Goal: Ask a question

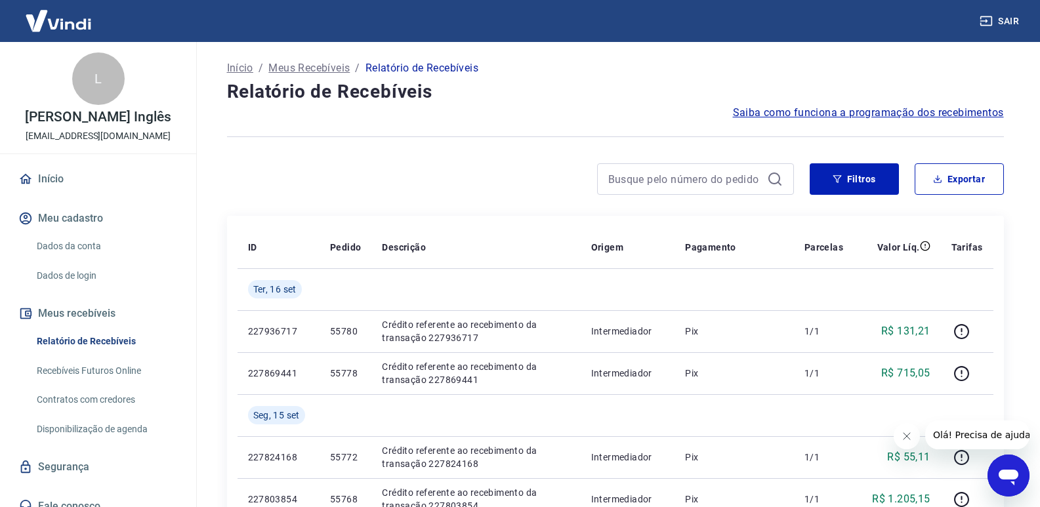
click at [1010, 470] on icon "Abrir janela de mensagens" at bounding box center [1009, 478] width 20 height 16
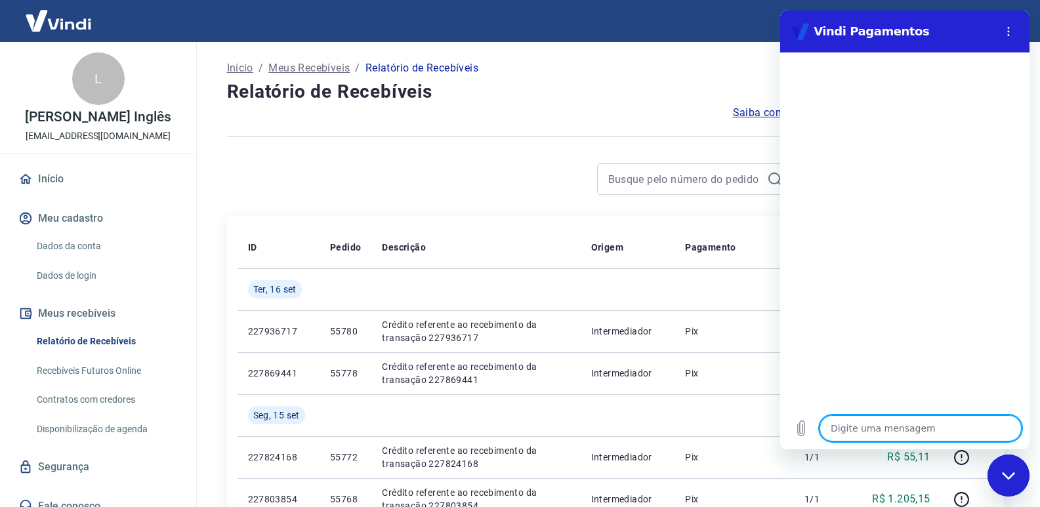
click at [856, 429] on textarea at bounding box center [921, 428] width 202 height 26
type textarea "b"
type textarea "x"
type textarea "bo"
type textarea "x"
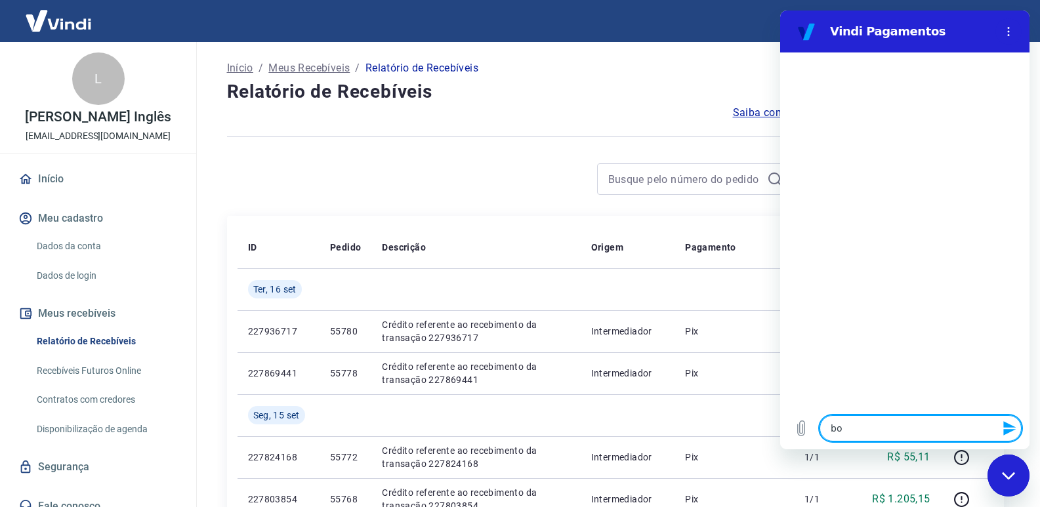
type textarea "bom"
type textarea "x"
type textarea "bom"
type textarea "x"
type textarea "bom d"
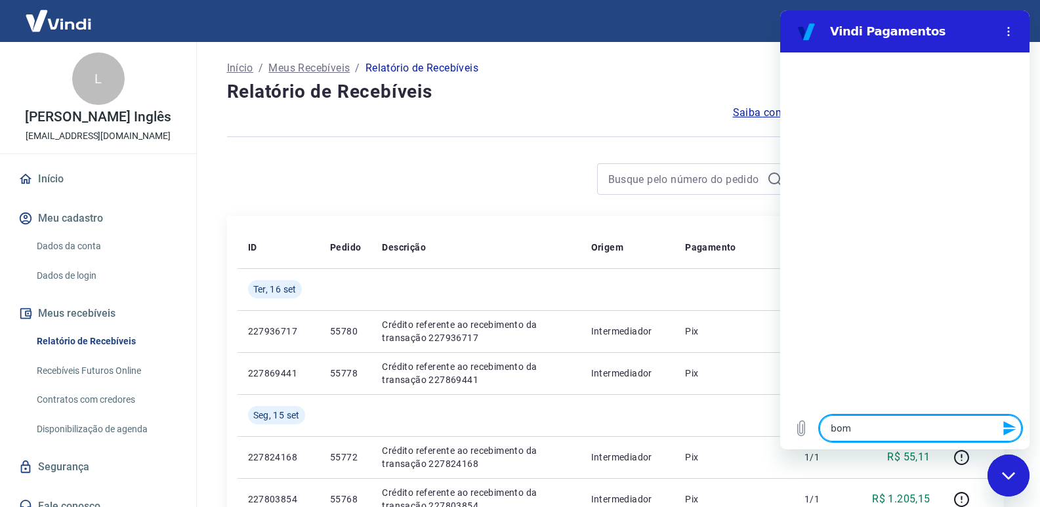
type textarea "x"
type textarea "bom di"
type textarea "x"
type textarea "bom dia"
type textarea "x"
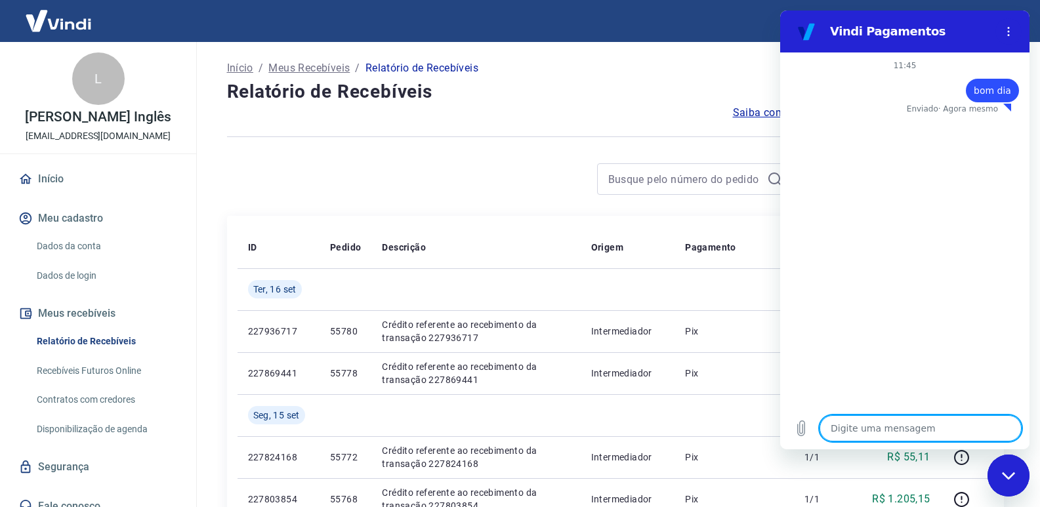
type textarea "x"
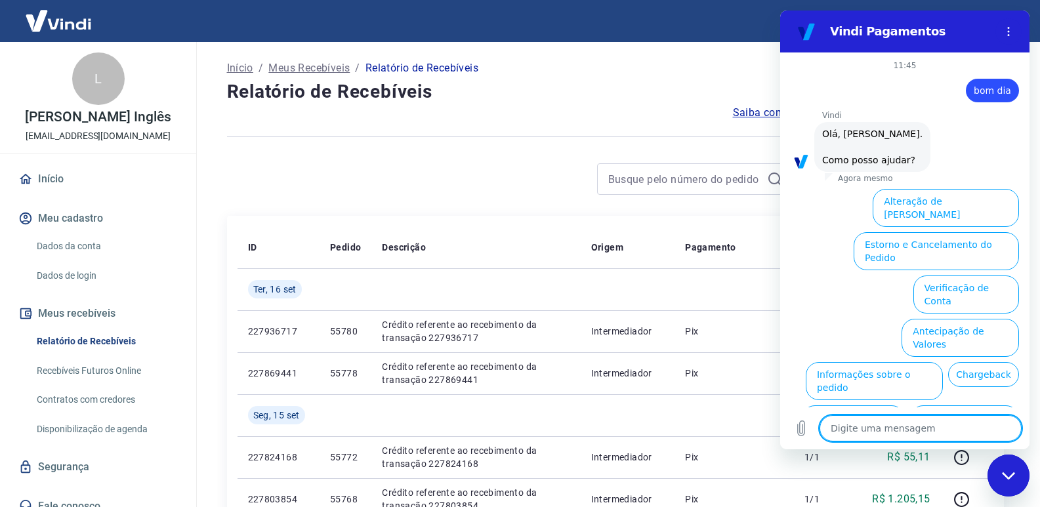
scroll to position [64, 0]
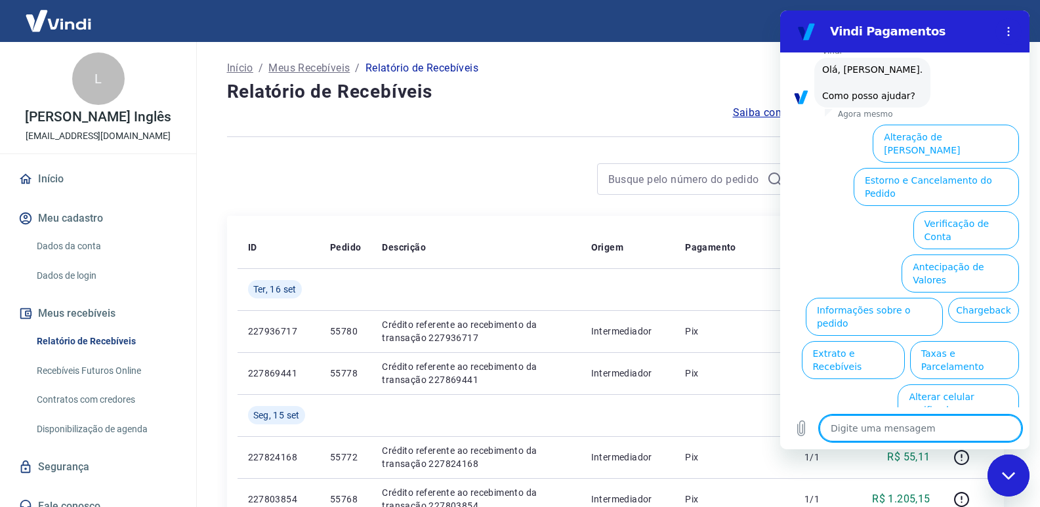
type textarea "g"
type textarea "x"
type textarea "go"
type textarea "x"
type textarea "gos"
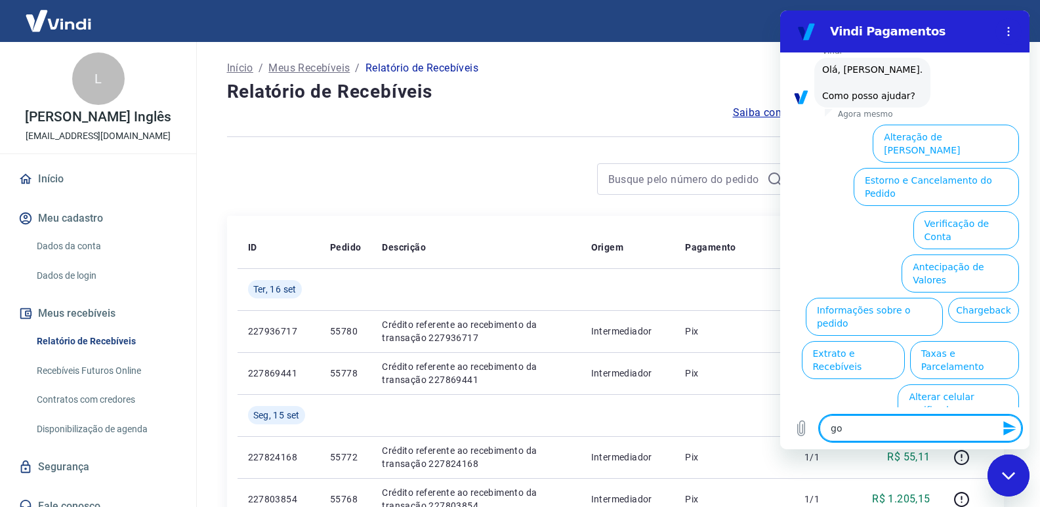
type textarea "x"
type textarea "gost"
type textarea "x"
type textarea "gosta"
type textarea "x"
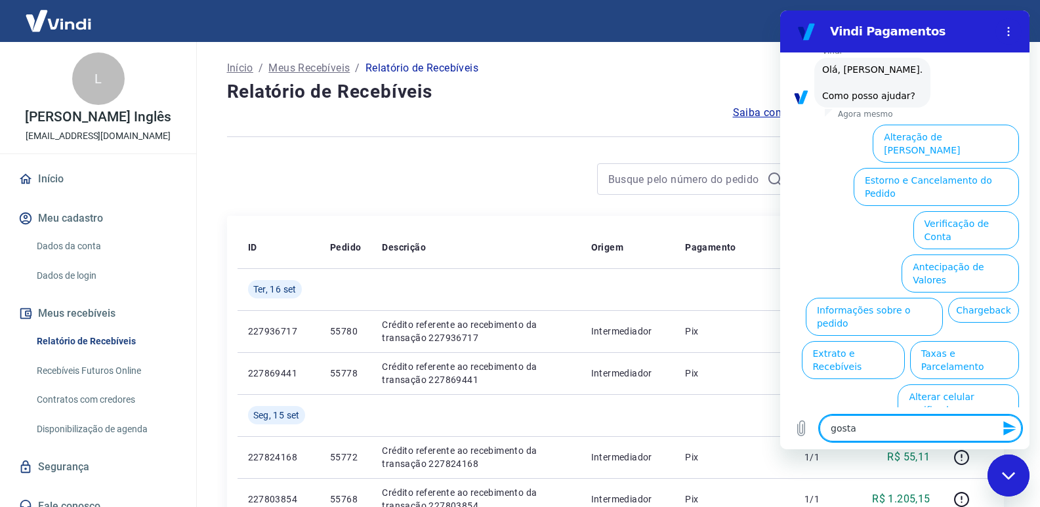
type textarea "gostar"
type textarea "x"
type textarea "gostari"
type textarea "x"
type textarea "gostaria"
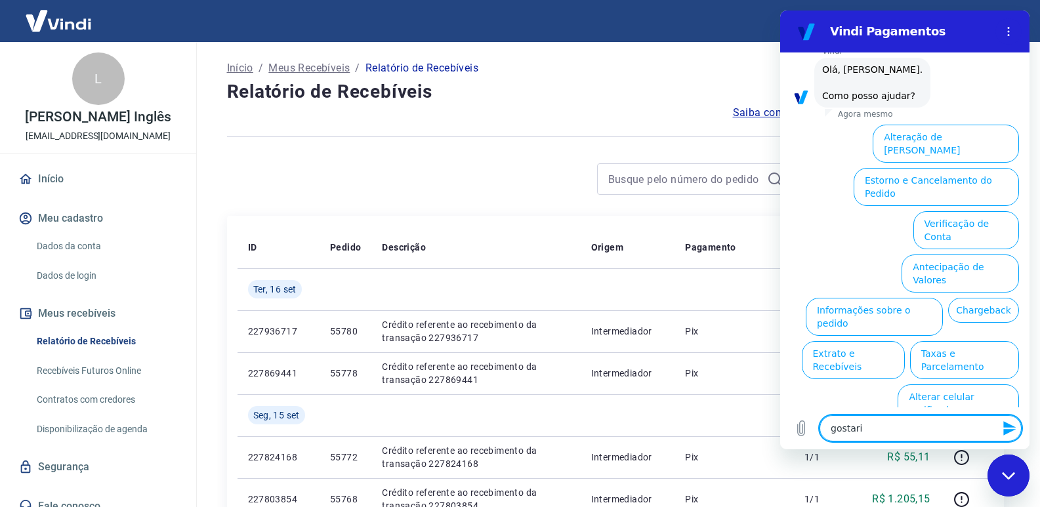
type textarea "x"
type textarea "gostaria"
type textarea "x"
type textarea "gostaria d"
type textarea "x"
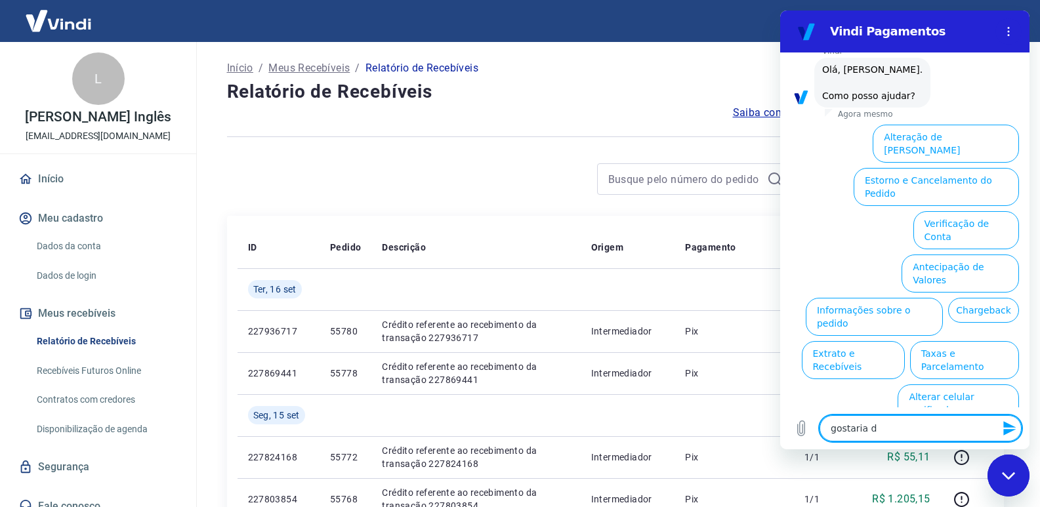
type textarea "gostaria de"
type textarea "x"
type textarea "gostaria de"
type textarea "x"
type textarea "gostaria de u"
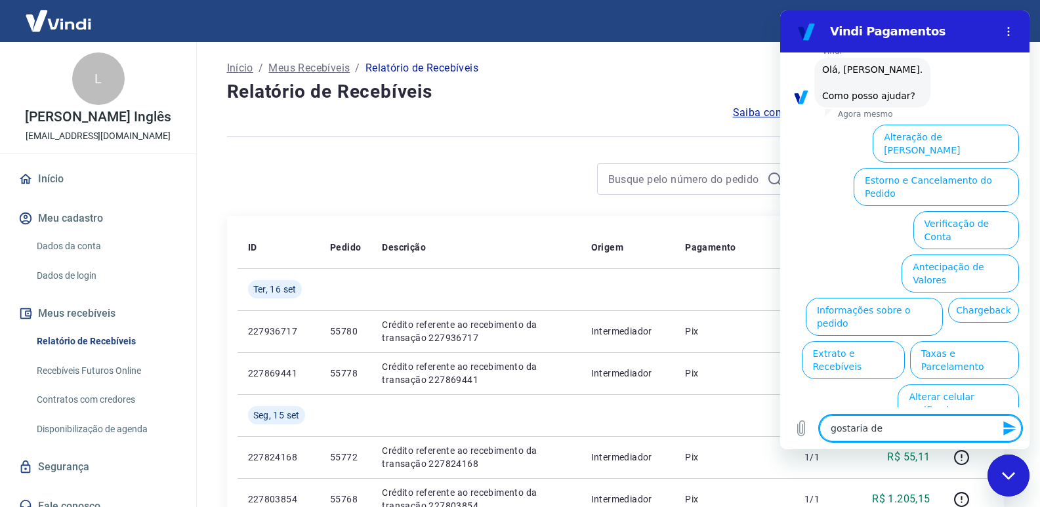
type textarea "x"
type textarea "gostaria de um"
type textarea "x"
type textarea "gostaria de um"
type textarea "x"
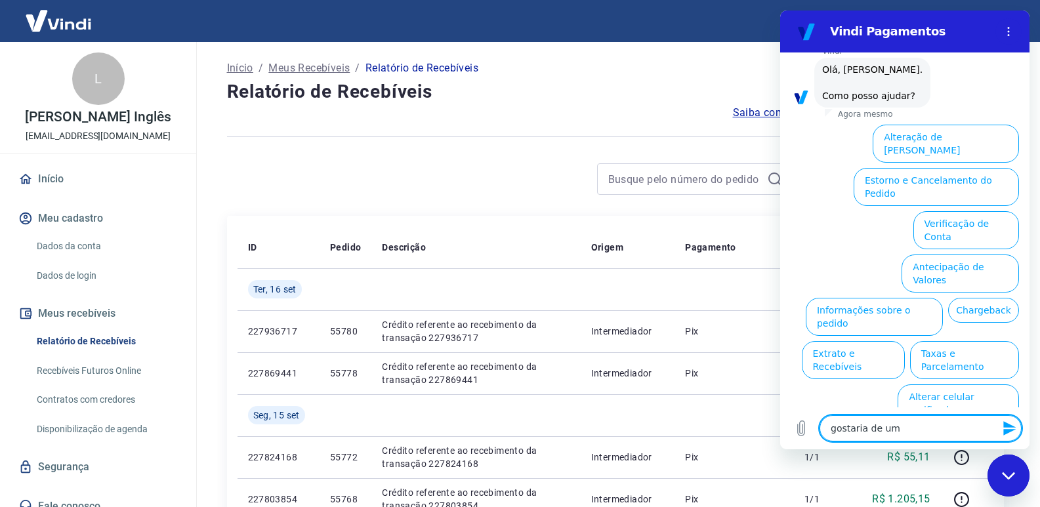
type textarea "gostaria de um a"
type textarea "x"
type textarea "gostaria de um at"
type textarea "x"
type textarea "gostaria de um ate"
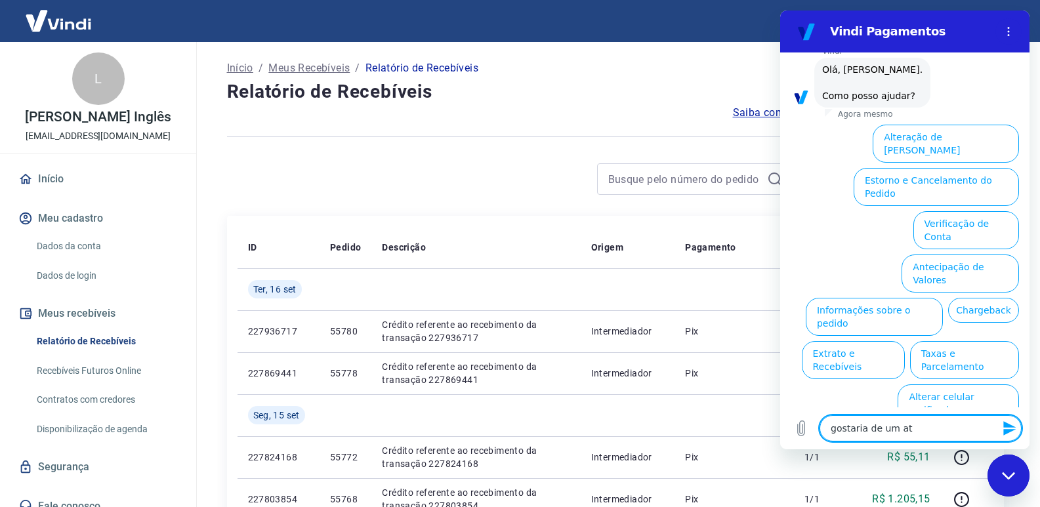
type textarea "x"
type textarea "gostaria de um [GEOGRAPHIC_DATA]"
type textarea "x"
type textarea "gostaria de um atend"
type textarea "x"
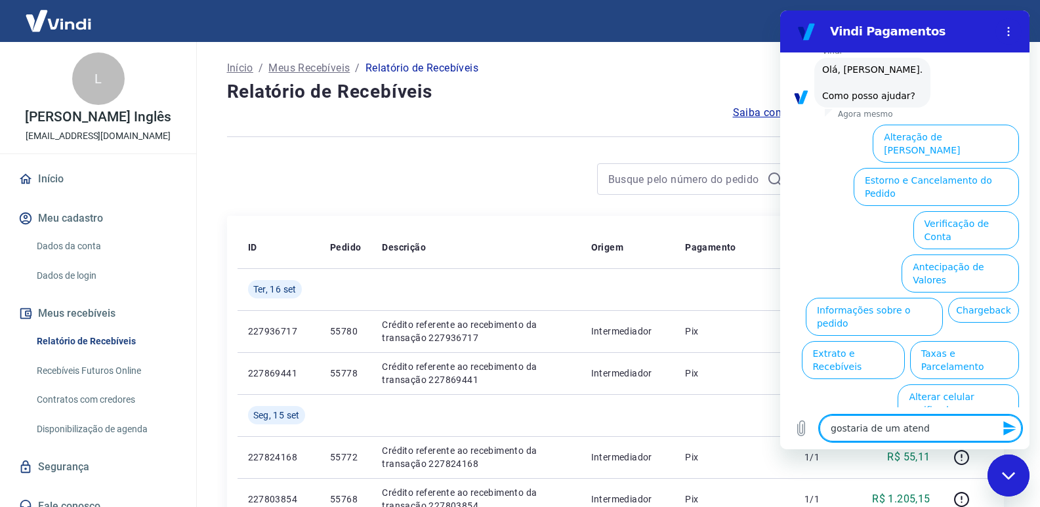
type textarea "gostaria de um atendi"
type textarea "x"
type textarea "gostaria de um atendim"
type textarea "x"
type textarea "gostaria de um atendime"
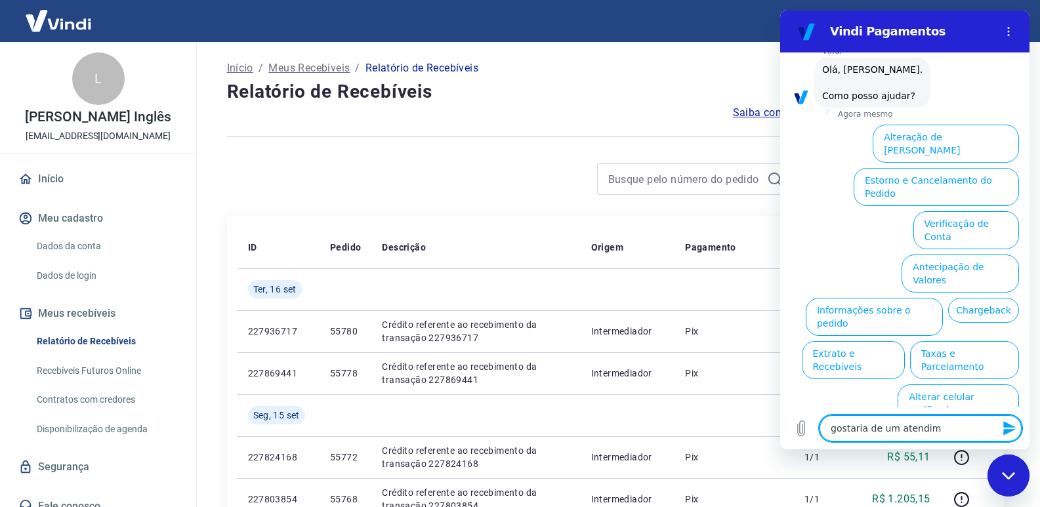
type textarea "x"
type textarea "gostaria de um atendimen"
type textarea "x"
type textarea "gostaria de um atendiment"
type textarea "x"
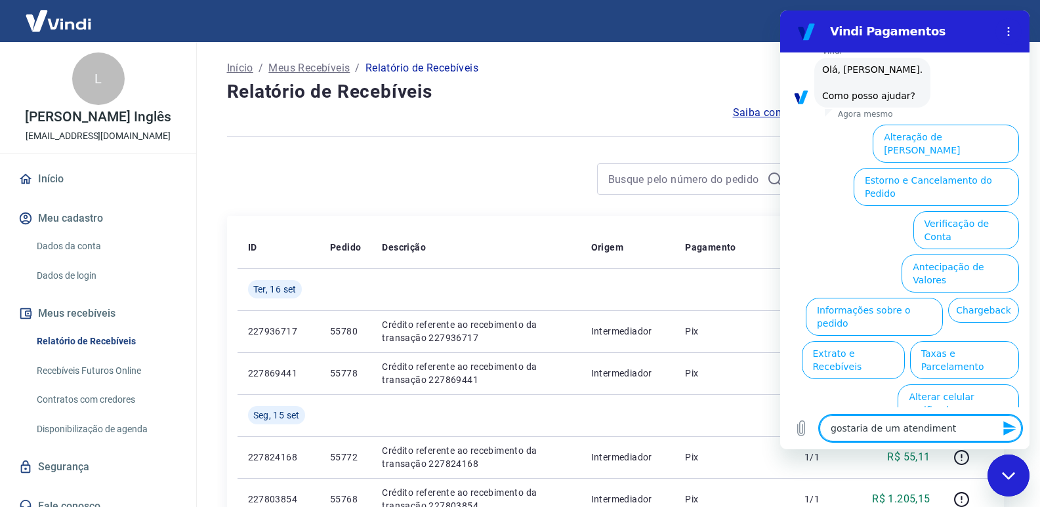
type textarea "gostaria de um atendimento"
type textarea "x"
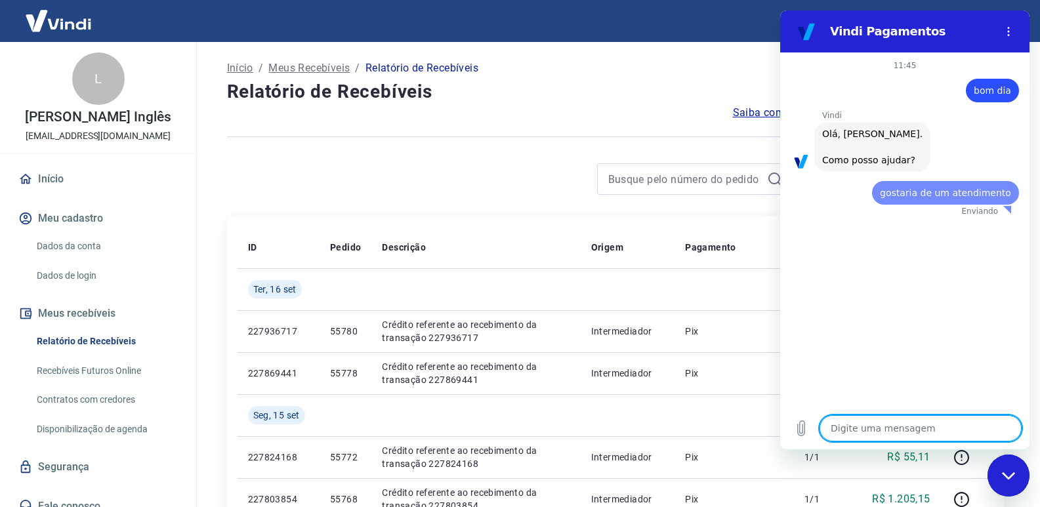
scroll to position [0, 0]
type textarea "x"
